Goal: Task Accomplishment & Management: Manage account settings

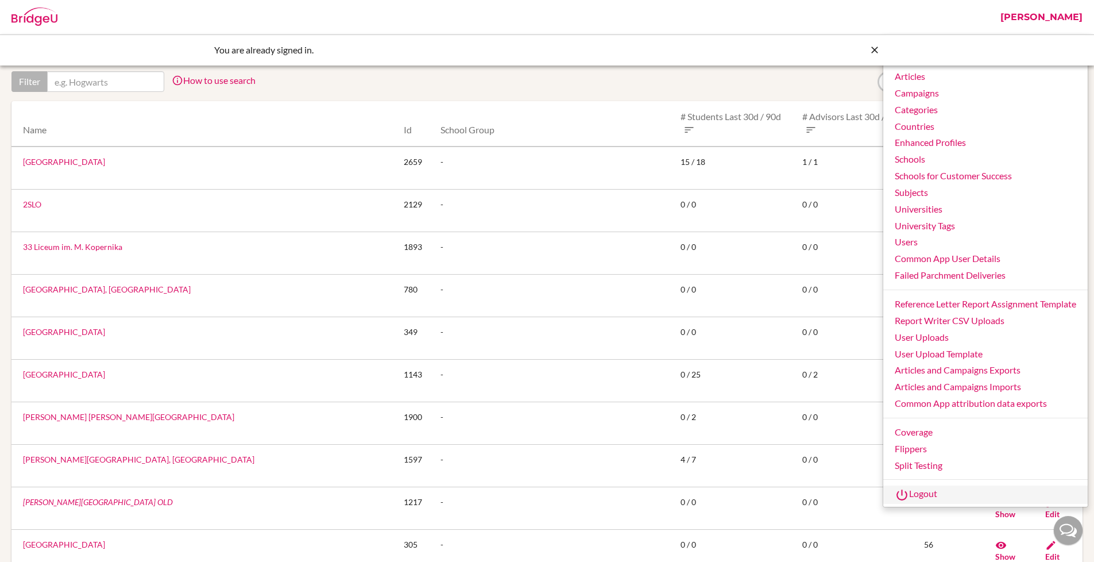
click at [927, 495] on link "Logout" at bounding box center [985, 494] width 204 height 18
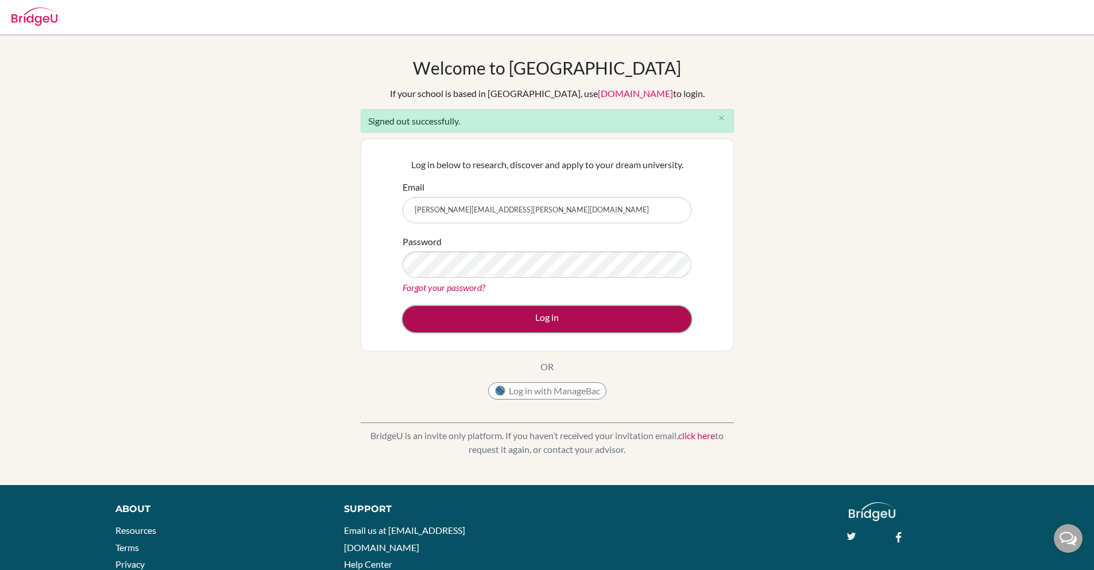
click at [527, 320] on button "Log in" at bounding box center [547, 319] width 289 height 26
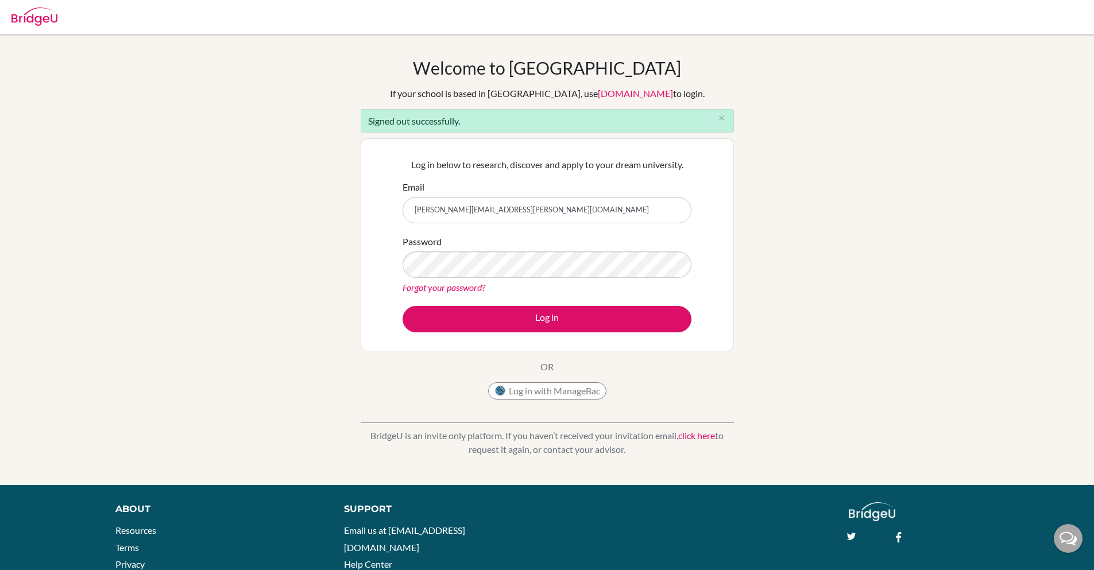
click at [452, 213] on input "[PERSON_NAME][EMAIL_ADDRESS][PERSON_NAME][DOMAIN_NAME]" at bounding box center [547, 210] width 289 height 26
type input "sanchita+sprout@bridge-u.com"
click at [403, 306] on button "Log in" at bounding box center [547, 319] width 289 height 26
